Goal: Entertainment & Leisure: Consume media (video, audio)

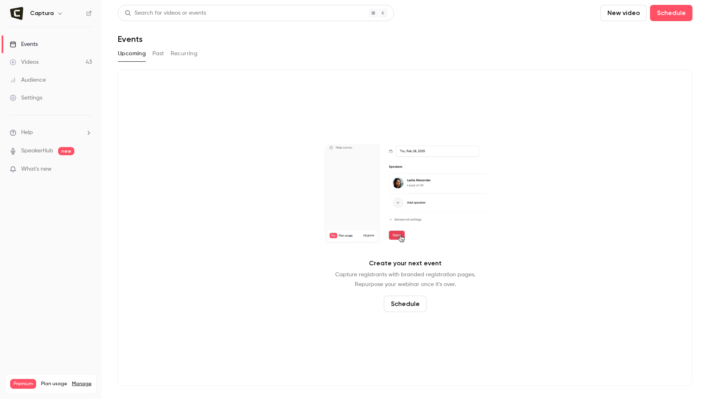
click at [45, 62] on link "Videos 43" at bounding box center [51, 62] width 102 height 18
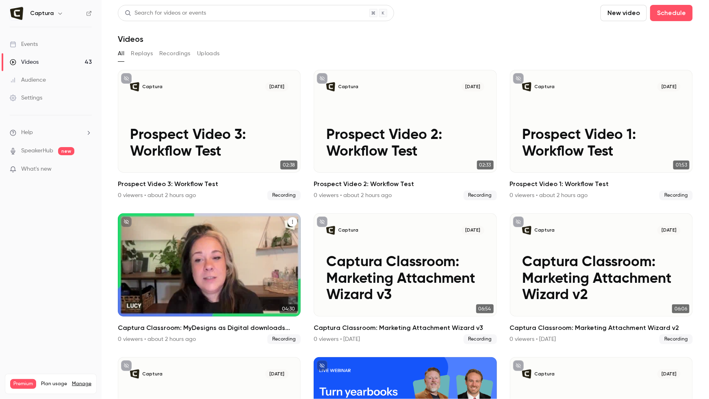
click at [292, 223] on icon "Captura Classroom: MyDesigns as Digital downloads recap" at bounding box center [292, 222] width 1 height 4
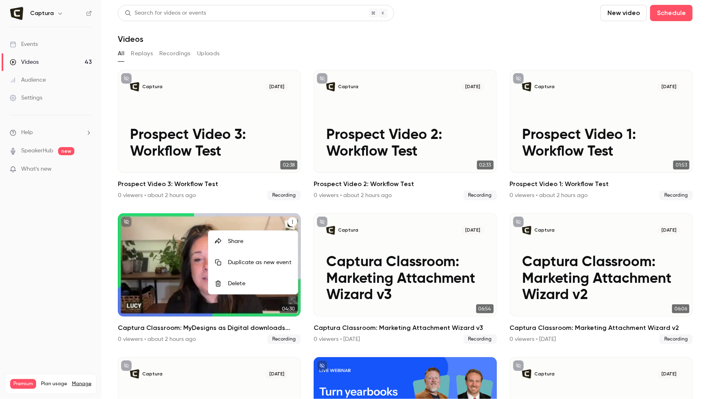
click at [162, 250] on div at bounding box center [354, 199] width 709 height 399
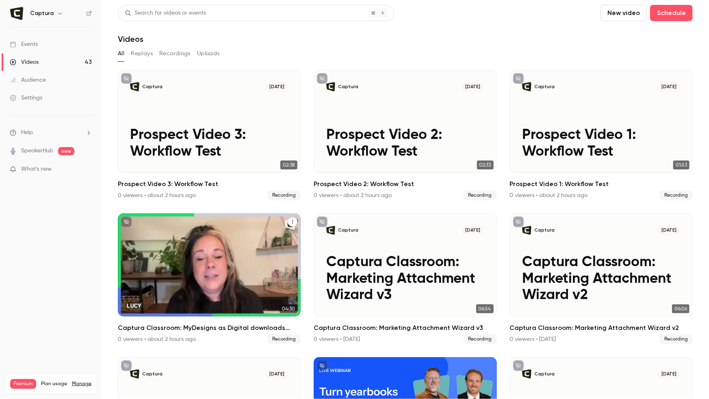
click at [176, 251] on div "Captura [DATE] Captura Classroom: MyDesigns as Digital downloads recap" at bounding box center [209, 264] width 183 height 103
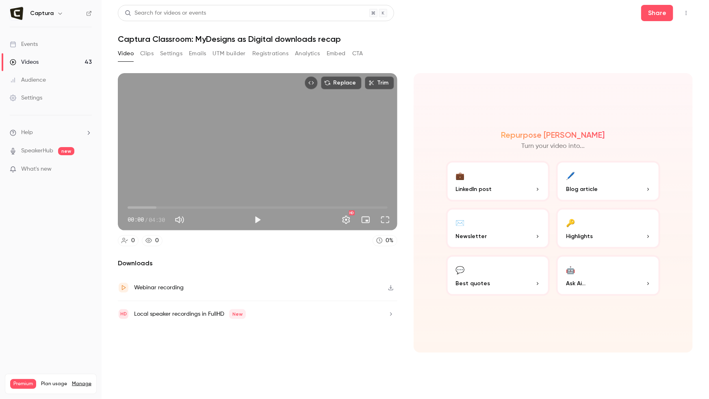
click at [390, 287] on icon "button" at bounding box center [391, 288] width 7 height 6
click at [180, 219] on button "Mute" at bounding box center [179, 220] width 16 height 16
type input "*"
